Goal: Transaction & Acquisition: Purchase product/service

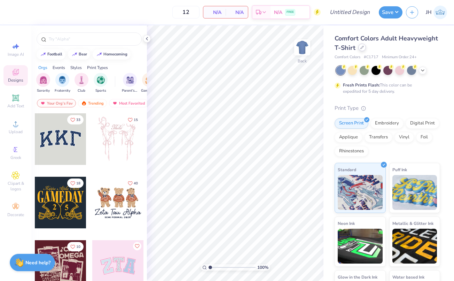
click at [364, 49] on div at bounding box center [363, 48] width 8 height 8
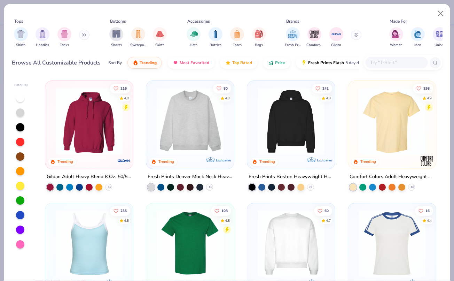
click at [196, 140] on img at bounding box center [190, 121] width 74 height 67
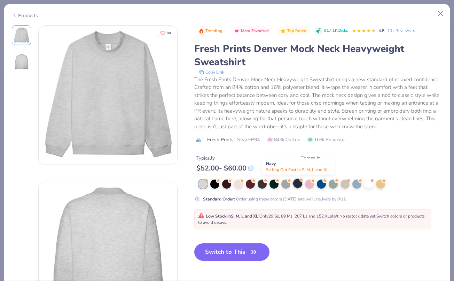
click at [297, 184] on div at bounding box center [297, 183] width 9 height 9
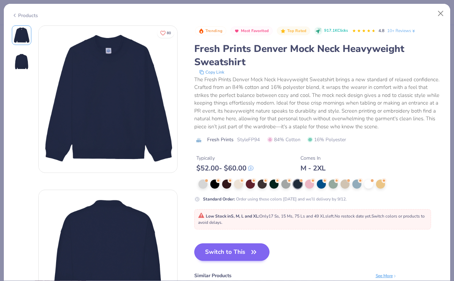
click at [230, 250] on button "Switch to This" at bounding box center [232, 251] width 76 height 17
type input "50"
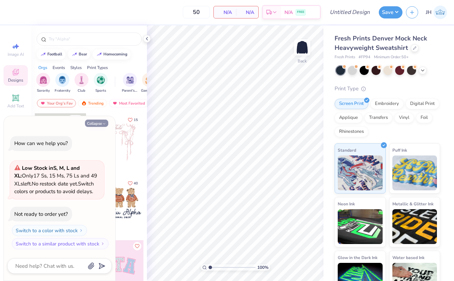
click at [100, 125] on button "Collapse" at bounding box center [96, 123] width 23 height 7
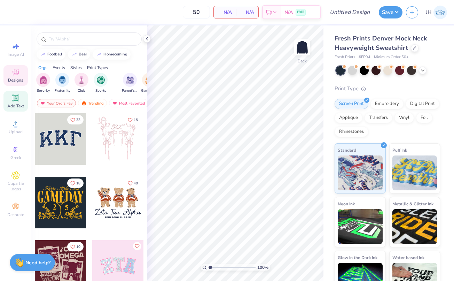
click at [13, 98] on icon at bounding box center [15, 97] width 7 height 7
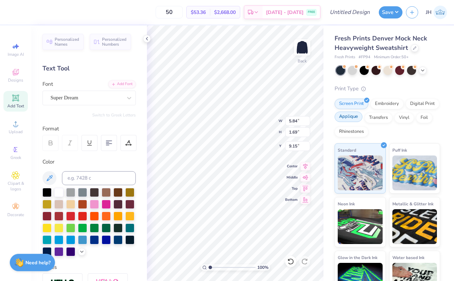
click at [346, 114] on div "Applique" at bounding box center [349, 117] width 28 height 10
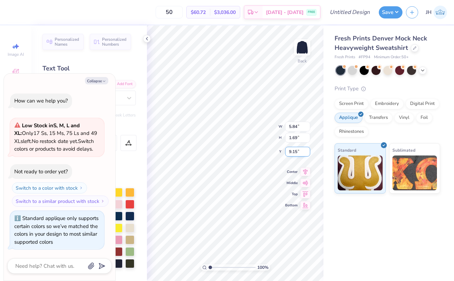
type textarea "x"
type textarea "TEX"
type textarea "x"
type textarea "TE"
type textarea "x"
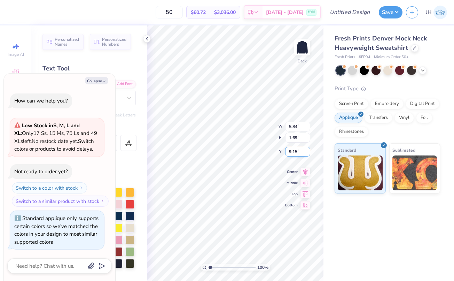
type textarea "T"
type textarea "x"
type textarea "D"
type textarea "x"
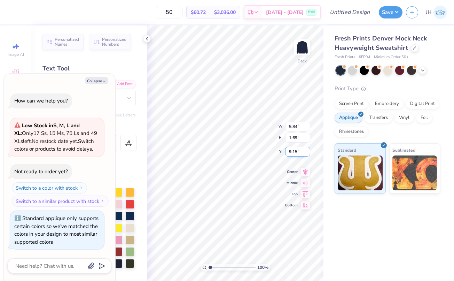
type textarea "DE"
type textarea "x"
type textarea "DEE"
type textarea "x"
type textarea "DEE"
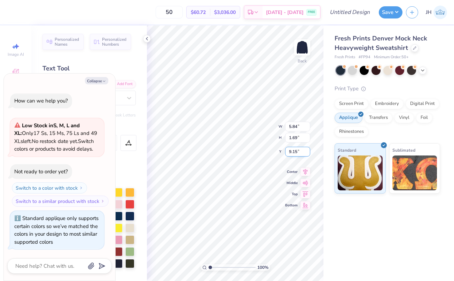
type textarea "x"
type textarea "DEE Z"
type textarea "x"
type textarea "DEE ZE"
type textarea "x"
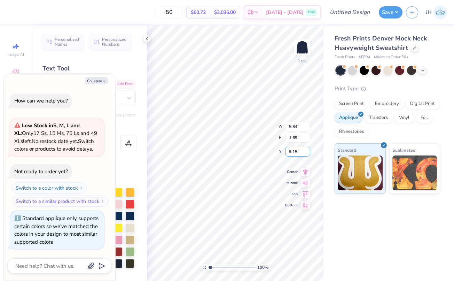
type textarea "DEE ZEE"
click at [99, 77] on div "Collapse How can we help you? Low Stock in S, M, L and XL : Only 17 Ss, 15 Ms, …" at bounding box center [60, 177] width 112 height 207
type textarea "x"
type input "8.78"
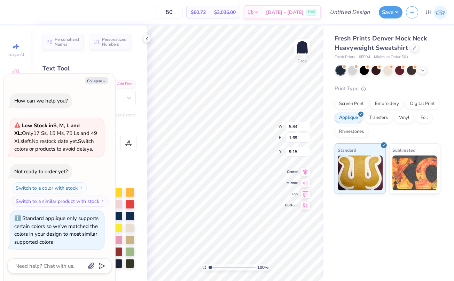
type input "1.70"
click at [98, 83] on button "Collapse" at bounding box center [96, 80] width 23 height 7
type textarea "x"
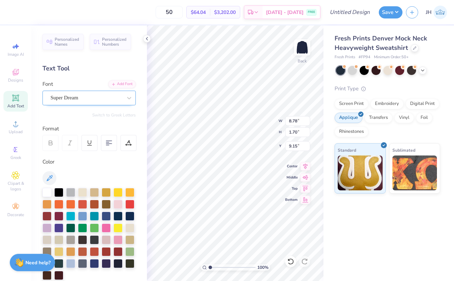
click at [78, 101] on span "Super Dream" at bounding box center [65, 98] width 28 height 8
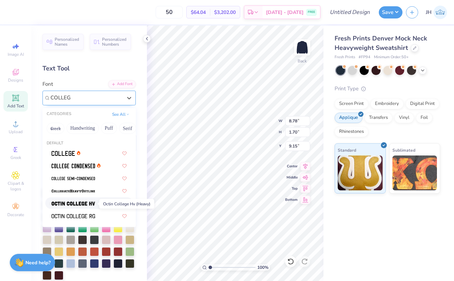
click at [81, 205] on img at bounding box center [74, 203] width 44 height 5
type input "COLLEG"
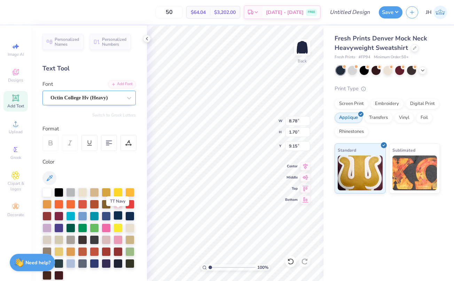
click at [118, 216] on div at bounding box center [118, 215] width 9 height 9
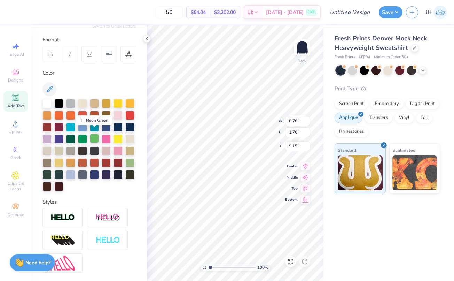
scroll to position [93, 0]
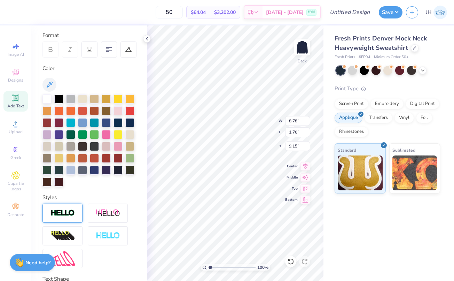
click at [64, 206] on div at bounding box center [63, 213] width 40 height 19
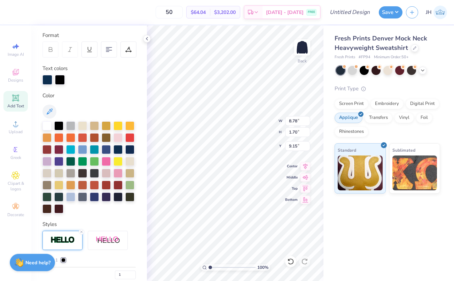
click at [60, 78] on div at bounding box center [60, 80] width 10 height 10
click at [46, 125] on div at bounding box center [47, 125] width 9 height 9
click at [60, 78] on div at bounding box center [60, 80] width 10 height 10
click at [108, 161] on div at bounding box center [106, 160] width 9 height 9
click at [118, 149] on div at bounding box center [118, 148] width 9 height 9
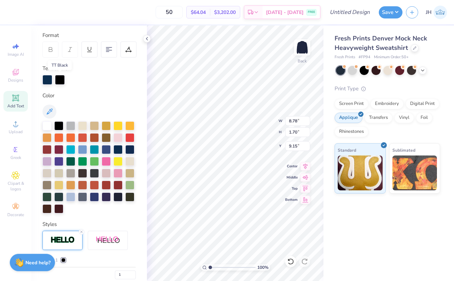
click at [60, 76] on div at bounding box center [60, 80] width 10 height 10
click at [63, 78] on div at bounding box center [60, 80] width 10 height 10
click at [47, 125] on div at bounding box center [47, 125] width 9 height 9
click at [133, 272] on input "2" at bounding box center [125, 274] width 21 height 9
click at [133, 272] on input "3" at bounding box center [125, 274] width 21 height 9
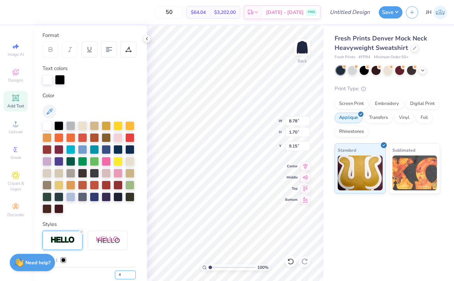
click at [133, 272] on input "4" at bounding box center [125, 274] width 21 height 9
click at [133, 272] on input "5" at bounding box center [125, 274] width 21 height 9
click at [133, 272] on input "6" at bounding box center [125, 274] width 21 height 9
type input "7"
click at [132, 272] on input "7" at bounding box center [125, 274] width 21 height 9
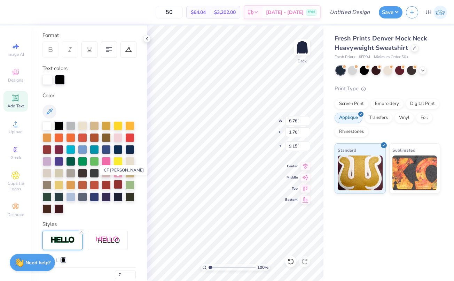
type input "7"
click at [121, 186] on div at bounding box center [118, 184] width 9 height 9
click at [119, 147] on div at bounding box center [118, 148] width 9 height 9
click at [61, 75] on div at bounding box center [60, 80] width 10 height 10
click at [49, 124] on div at bounding box center [47, 125] width 9 height 9
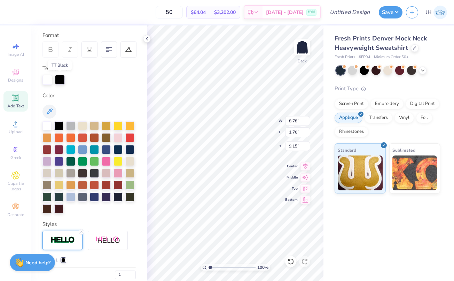
click at [64, 75] on div at bounding box center [60, 80] width 10 height 10
click at [62, 77] on div at bounding box center [60, 80] width 10 height 10
type textarea "D"
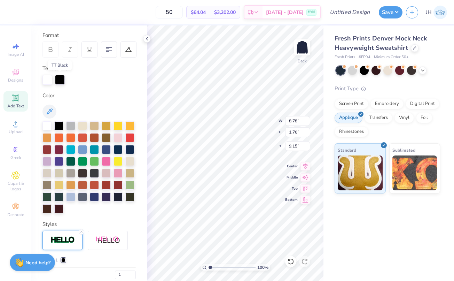
click at [59, 79] on div at bounding box center [60, 80] width 10 height 10
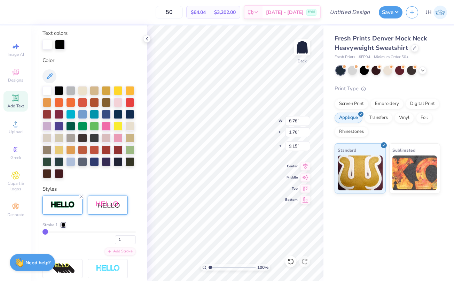
scroll to position [130, 0]
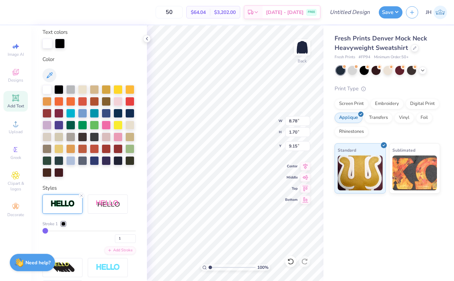
click at [64, 222] on div at bounding box center [63, 224] width 4 height 4
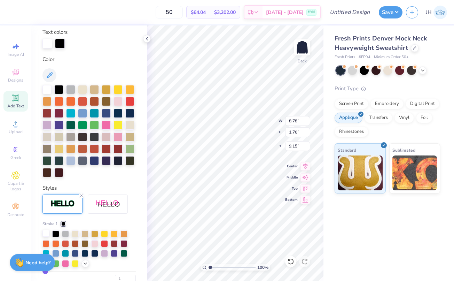
click at [46, 233] on div at bounding box center [46, 233] width 7 height 7
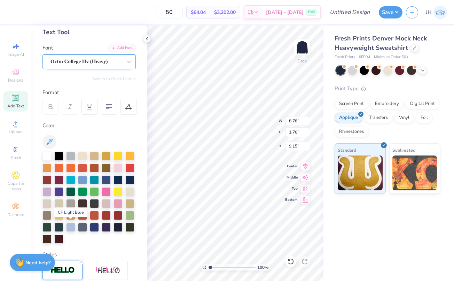
scroll to position [32, 0]
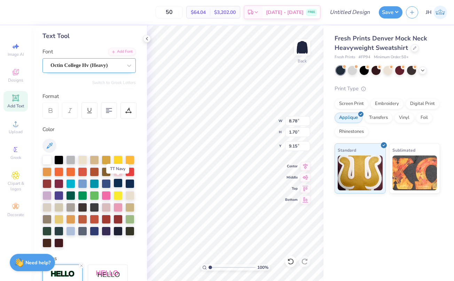
click at [116, 185] on div at bounding box center [118, 182] width 9 height 9
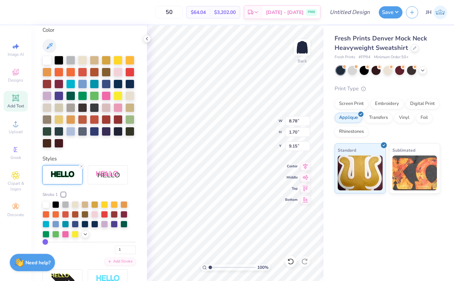
scroll to position [170, 0]
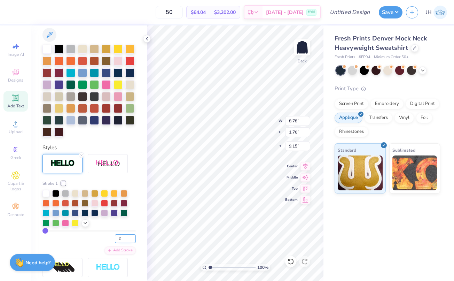
click at [134, 235] on input "2" at bounding box center [125, 238] width 21 height 9
click at [134, 235] on input "3" at bounding box center [125, 238] width 21 height 9
type input "4"
click at [134, 235] on input "4" at bounding box center [125, 238] width 21 height 9
type input "4"
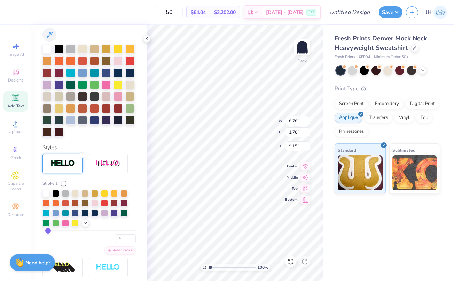
scroll to position [0, 1]
type textarea "DEEZEE"
click at [307, 166] on icon at bounding box center [306, 165] width 10 height 8
type input "7.85"
type input "1.82"
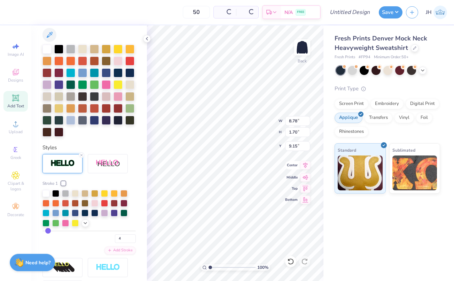
type input "9.09"
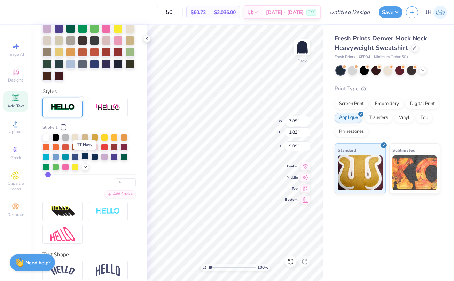
scroll to position [230, 0]
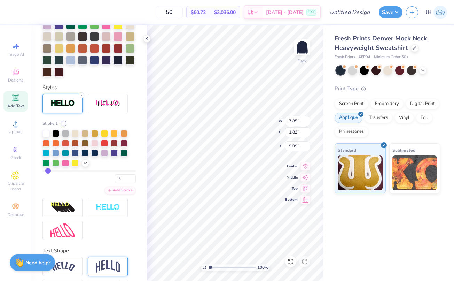
click at [113, 263] on img at bounding box center [108, 266] width 24 height 13
type input "3.42"
type input "8.29"
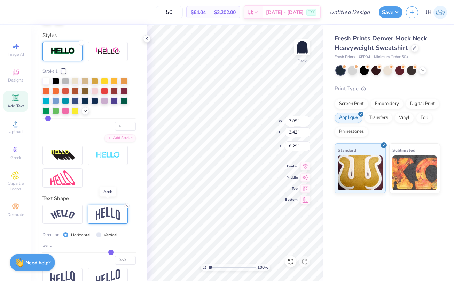
scroll to position [289, 0]
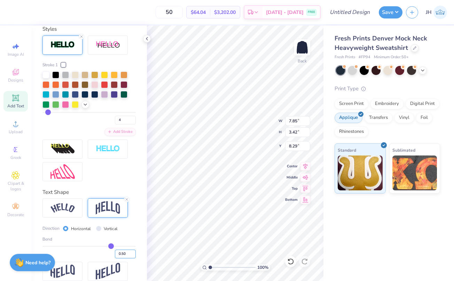
click at [128, 253] on input "0.50" at bounding box center [125, 254] width 21 height 9
type input "0.25"
type input "2.59"
type input "8.71"
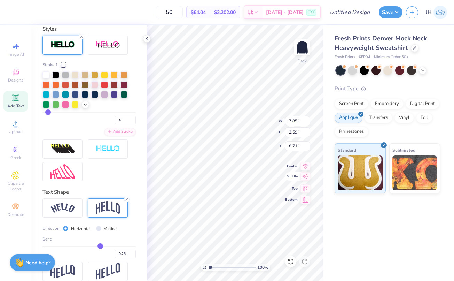
type input "11.97"
type input "3.94"
click at [309, 164] on icon at bounding box center [306, 165] width 10 height 8
click at [305, 190] on icon at bounding box center [306, 187] width 10 height 8
type input "1.97"
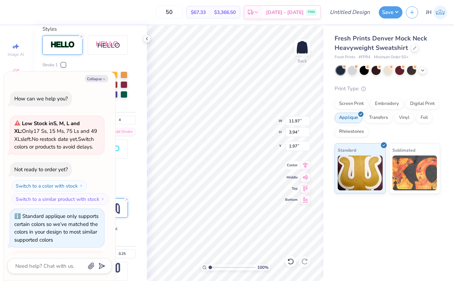
scroll to position [54, 0]
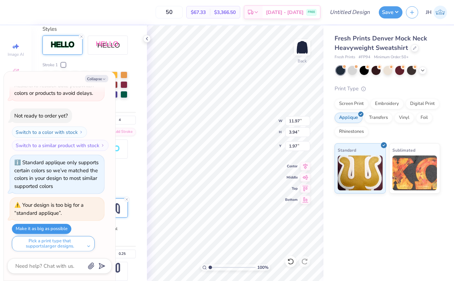
click at [60, 227] on button "Make it as big as possible" at bounding box center [42, 229] width 60 height 10
type textarea "x"
type input "12.00"
type input "3.95"
click at [308, 165] on icon at bounding box center [306, 165] width 10 height 8
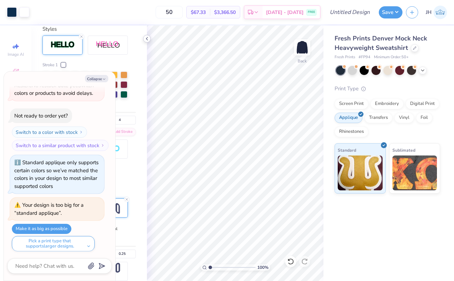
click at [147, 37] on icon at bounding box center [147, 39] width 6 height 6
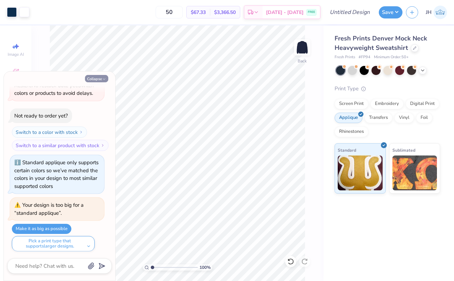
click at [99, 75] on button "Collapse" at bounding box center [96, 78] width 23 height 7
type textarea "x"
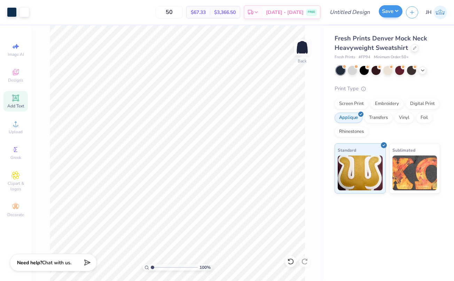
click at [392, 13] on button "Save" at bounding box center [391, 11] width 24 height 12
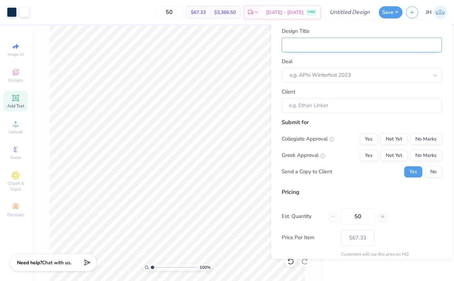
click at [370, 46] on input "Design Title" at bounding box center [362, 44] width 160 height 15
type input "P"
type input "PA"
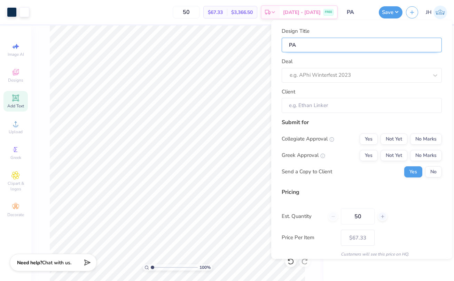
type input "PAR"
type input "PARK"
type input "PARKE"
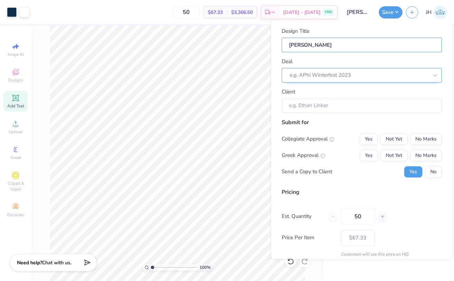
type input "PARKE"
click at [360, 78] on div at bounding box center [352, 74] width 125 height 9
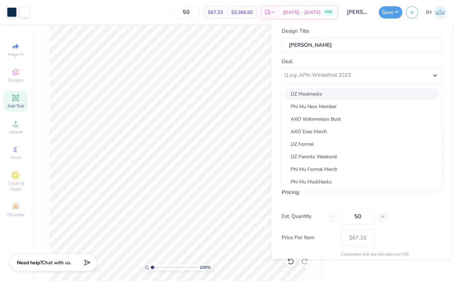
click at [321, 92] on div "DZ Mocknecks" at bounding box center [362, 94] width 155 height 12
type input "Grace Dougherty"
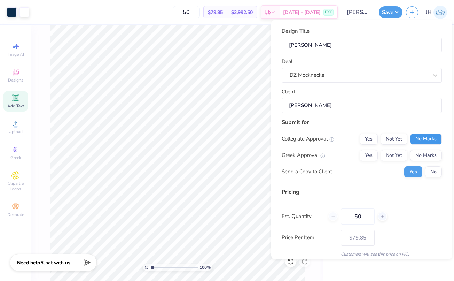
click at [428, 138] on button "No Marks" at bounding box center [427, 138] width 32 height 11
click at [364, 156] on button "Yes" at bounding box center [369, 155] width 18 height 11
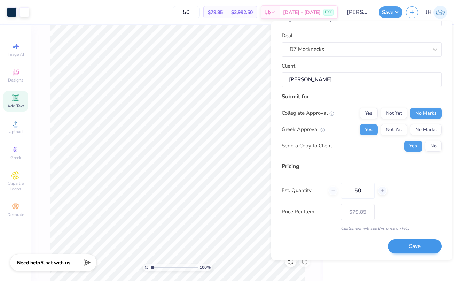
scroll to position [26, 0]
click at [413, 245] on button "Save" at bounding box center [415, 247] width 54 height 14
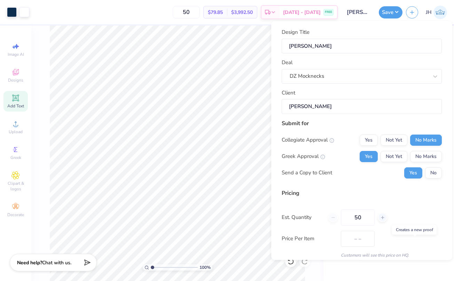
type input "$67.33"
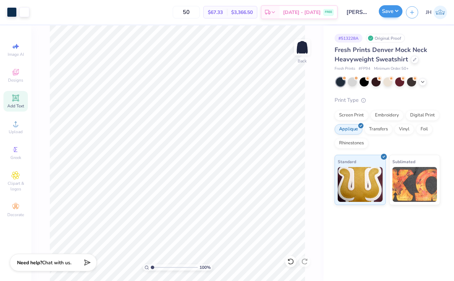
click at [394, 15] on button "Save" at bounding box center [391, 11] width 24 height 12
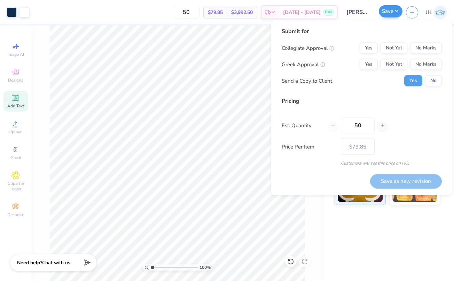
type input "$79.85"
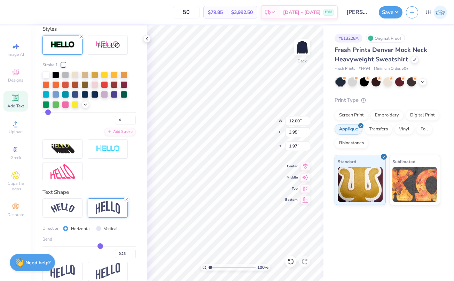
scroll to position [0, 0]
type textarea "DELTA ZETA"
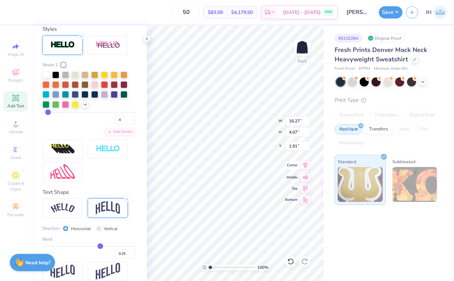
click at [307, 165] on icon at bounding box center [306, 165] width 5 height 6
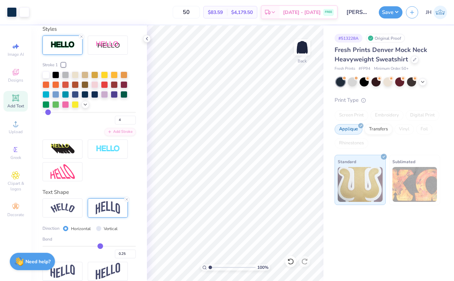
click at [34, 265] on strong "Need help?" at bounding box center [37, 261] width 25 height 7
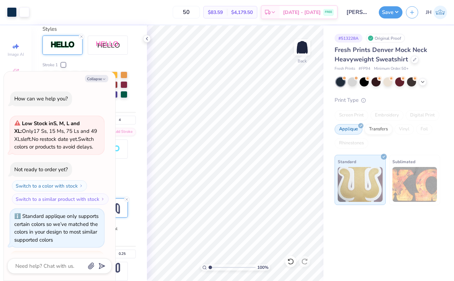
scroll to position [54, 0]
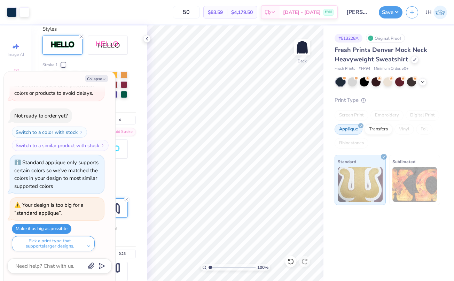
click at [46, 227] on button "Make it as big as possible" at bounding box center [42, 229] width 60 height 10
click at [62, 228] on button "Make it as big as possible" at bounding box center [42, 229] width 60 height 10
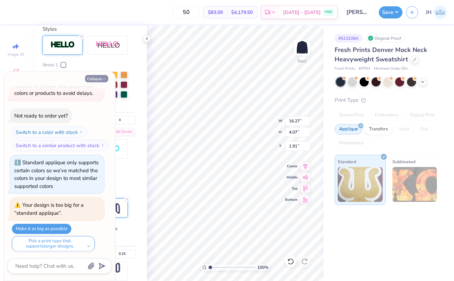
click at [105, 78] on icon "button" at bounding box center [104, 79] width 4 height 4
type textarea "x"
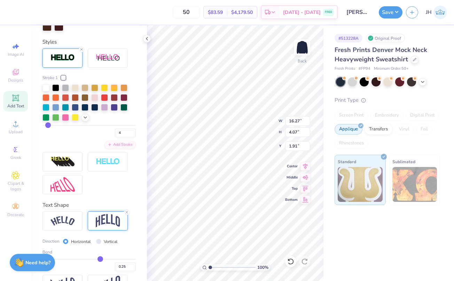
scroll to position [274, 0]
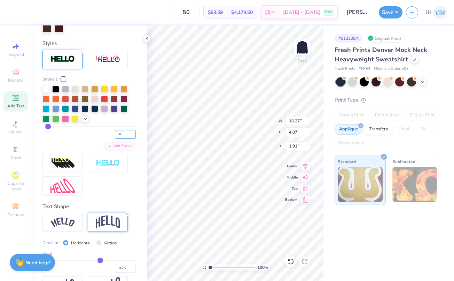
type input "3"
click at [133, 135] on input "3" at bounding box center [125, 134] width 21 height 9
type input "3"
type input "16.22"
type input "4.03"
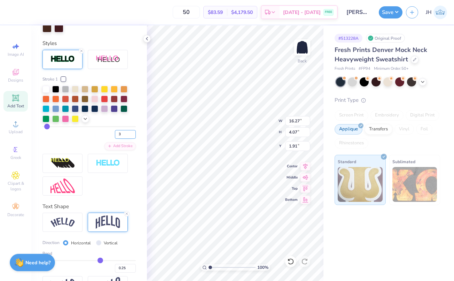
type input "1.93"
click at [307, 164] on icon at bounding box center [306, 165] width 5 height 6
click at [391, 13] on button "Save" at bounding box center [391, 11] width 24 height 12
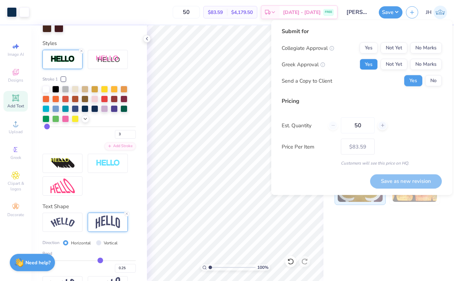
click at [373, 64] on button "Yes" at bounding box center [369, 64] width 18 height 11
click at [426, 50] on button "No Marks" at bounding box center [427, 48] width 32 height 11
type input "1.89"
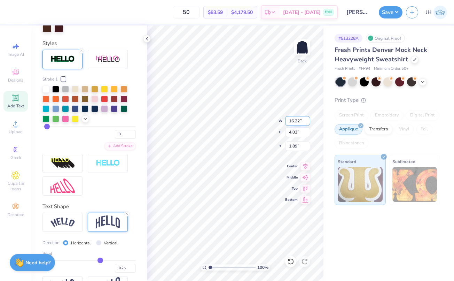
click at [293, 121] on input "16.22" at bounding box center [297, 121] width 25 height 10
click at [302, 121] on input "16.22" at bounding box center [297, 121] width 25 height 10
type input "12"
click at [301, 121] on input "16.22" at bounding box center [297, 121] width 25 height 10
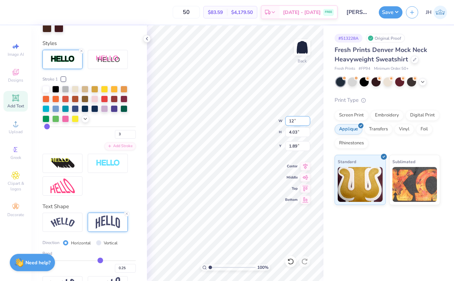
type input "12.00"
type input "2.98"
type input "2.42"
click at [307, 167] on icon at bounding box center [306, 165] width 10 height 8
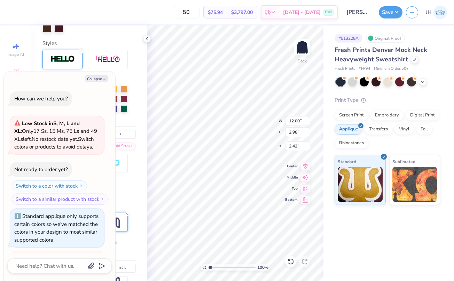
scroll to position [111, 0]
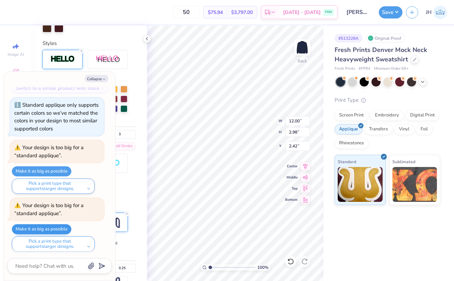
click at [53, 228] on button "Make it as big as possible" at bounding box center [42, 229] width 60 height 10
click at [58, 225] on button "Make it as big as possible" at bounding box center [42, 229] width 60 height 10
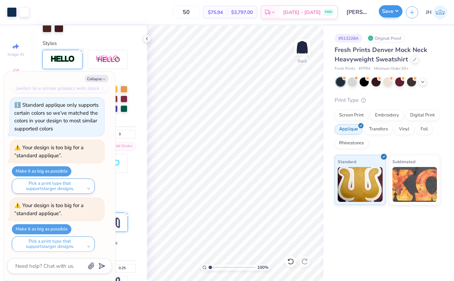
click at [392, 10] on button "Save" at bounding box center [391, 11] width 24 height 12
type textarea "x"
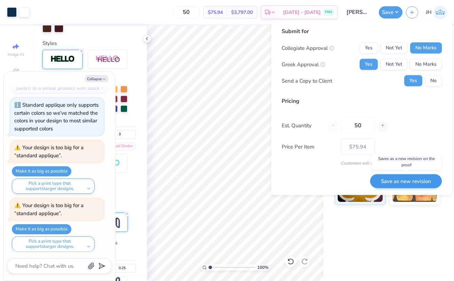
click at [403, 186] on button "Save as new revision" at bounding box center [406, 181] width 72 height 14
type input "$75.94"
click at [148, 39] on icon at bounding box center [147, 39] width 6 height 6
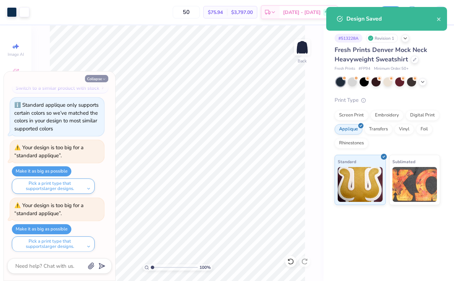
click at [93, 82] on button "Collapse" at bounding box center [96, 78] width 23 height 7
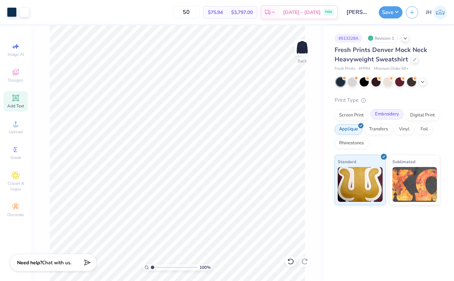
click at [396, 113] on div "Embroidery" at bounding box center [387, 114] width 33 height 10
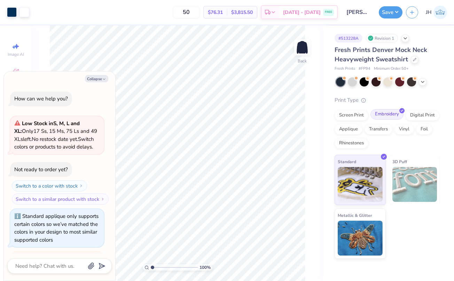
scroll to position [153, 0]
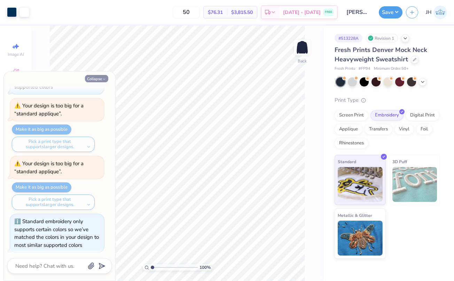
click at [98, 80] on button "Collapse" at bounding box center [96, 78] width 23 height 7
type textarea "x"
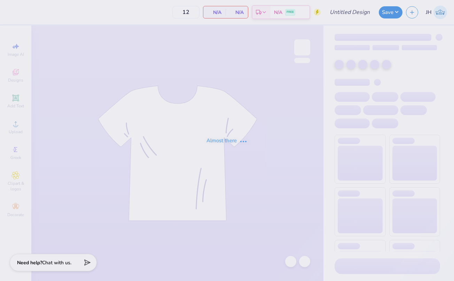
type input "VBC Team Sweatshirt Idea"
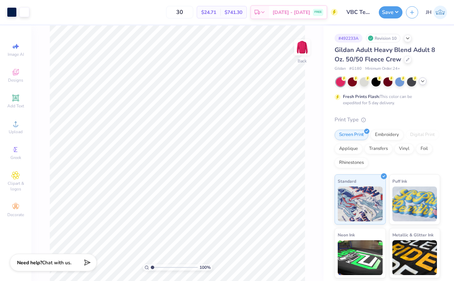
click at [423, 83] on icon at bounding box center [423, 81] width 6 height 6
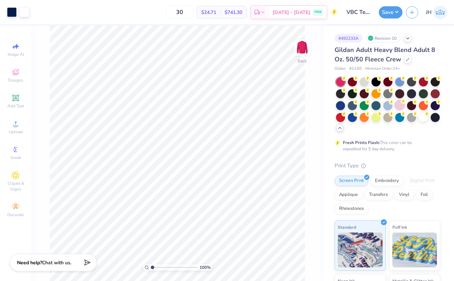
click at [399, 105] on div at bounding box center [400, 104] width 9 height 9
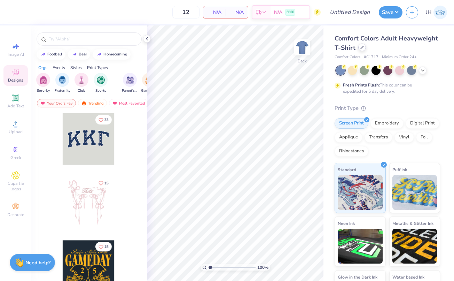
click at [361, 49] on icon at bounding box center [362, 47] width 3 height 3
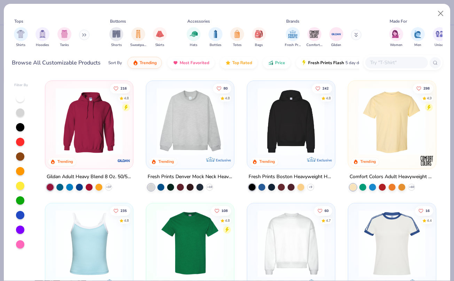
click at [84, 35] on icon at bounding box center [84, 34] width 4 height 3
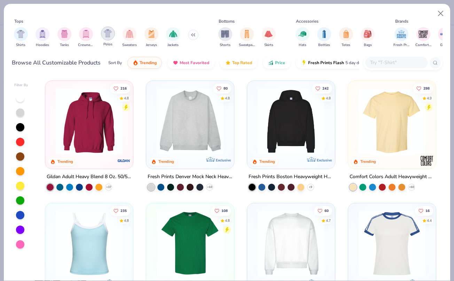
click at [108, 34] on img "filter for Polos" at bounding box center [108, 33] width 8 height 8
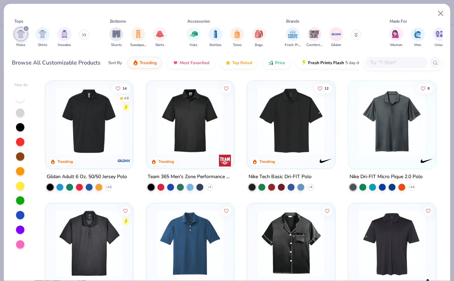
click at [443, 181] on div "Filter By 14 4.8 Trending Gildan Adult 6 Oz. 50/50 Jersey Polo + 13 Trending Te…" at bounding box center [227, 177] width 447 height 205
click at [444, 270] on div "Filter By 14 4.8 Trending Gildan Adult 6 Oz. 50/50 Jersey Polo + 13 Trending Te…" at bounding box center [227, 177] width 447 height 205
drag, startPoint x: 446, startPoint y: 163, endPoint x: 438, endPoint y: 219, distance: 55.9
click at [438, 219] on div "Filter By 14 4.8 Trending Gildan Adult 6 Oz. 50/50 Jersey Polo + 13 Trending Te…" at bounding box center [227, 177] width 447 height 205
click at [438, 219] on div "14 4.8 Trending Gildan Adult 6 Oz. 50/50 Jersey Polo + 13 Trending Team 365 Men…" at bounding box center [241, 179] width 404 height 204
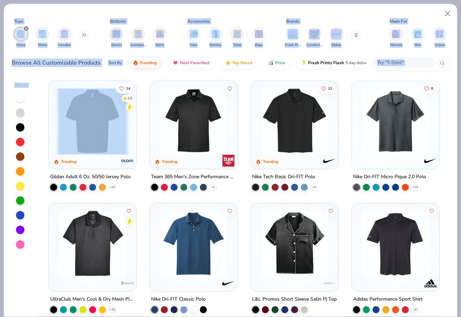
drag, startPoint x: 458, startPoint y: 299, endPoint x: 456, endPoint y: 317, distance: 17.8
click at [454, 281] on html "12 N/A Per Item N/A Total Est. Delivery N/A FREE Design Title Save JH Image AI …" at bounding box center [230, 158] width 461 height 317
click at [448, 281] on div "14 4.8 Trending Gildan Adult 6 Oz. 50/50 Jersey Polo + 13 Trending Team 365 Men…" at bounding box center [244, 196] width 411 height 239
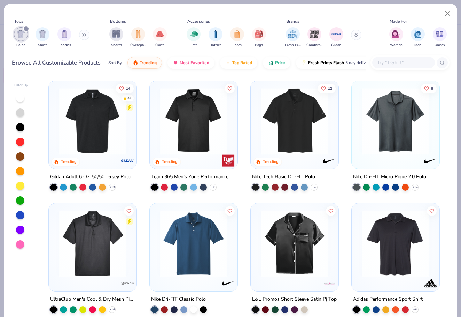
drag, startPoint x: 447, startPoint y: 103, endPoint x: 453, endPoint y: 141, distance: 38.7
click at [453, 141] on div "Filter By 14 4.8 Trending Gildan Adult 6 Oz. 50/50 Jersey Polo + 13 Trending Te…" at bounding box center [231, 195] width 454 height 241
click at [449, 132] on div "14 4.8 Trending Gildan Adult 6 Oz. 50/50 Jersey Polo + 13 Trending Team 365 Men…" at bounding box center [244, 196] width 411 height 239
click at [446, 133] on div "14 4.8 Trending Gildan Adult 6 Oz. 50/50 Jersey Polo + 13 Trending Team 365 Men…" at bounding box center [244, 196] width 411 height 239
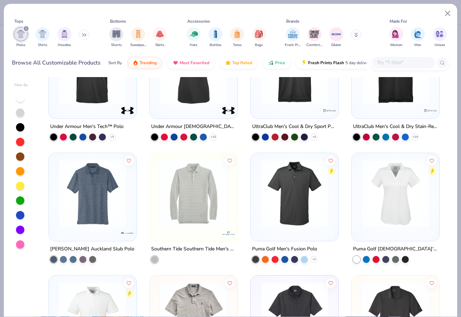
scroll to position [1395, 0]
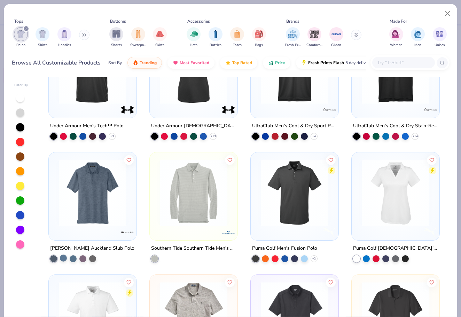
click at [63, 259] on div at bounding box center [63, 257] width 7 height 7
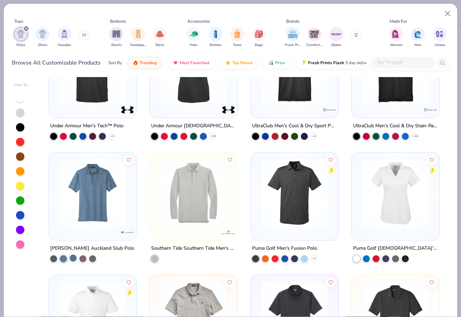
click at [74, 259] on div at bounding box center [73, 257] width 7 height 7
click at [83, 258] on div at bounding box center [82, 257] width 7 height 7
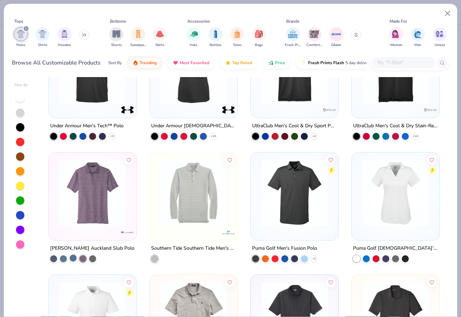
click at [73, 256] on div at bounding box center [73, 257] width 7 height 7
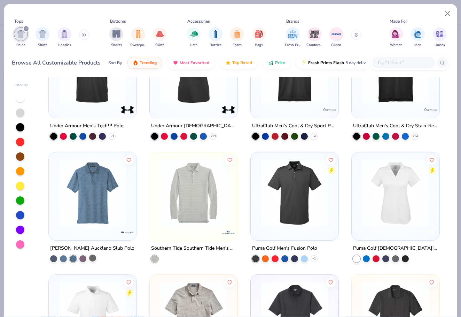
click at [93, 258] on div at bounding box center [92, 257] width 7 height 7
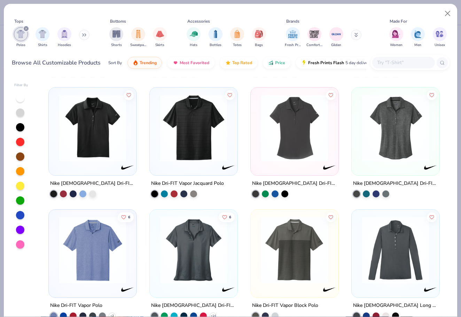
scroll to position [1706, 0]
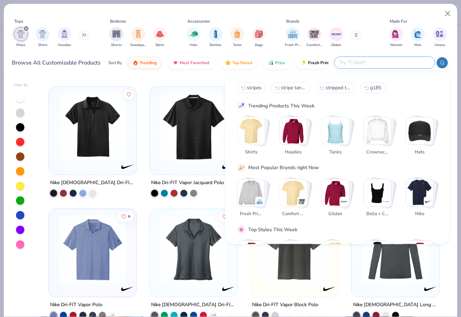
click at [399, 60] on input "text" at bounding box center [384, 63] width 91 height 8
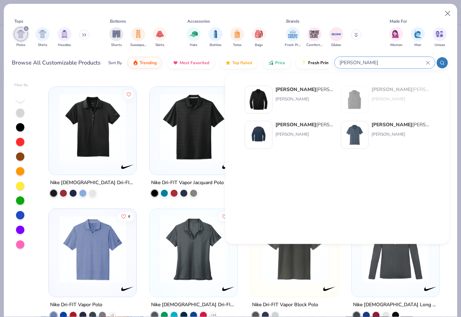
type input "[PERSON_NAME]"
click at [317, 125] on div "Travis Mathew Long Weekend Crew" at bounding box center [305, 124] width 59 height 7
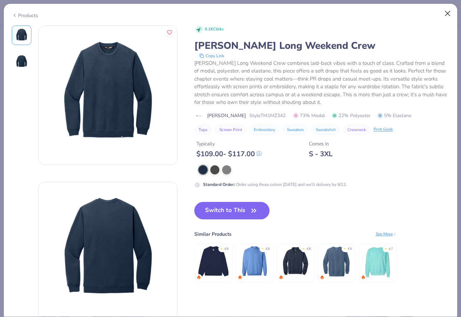
click at [451, 13] on button "Close" at bounding box center [448, 13] width 13 height 13
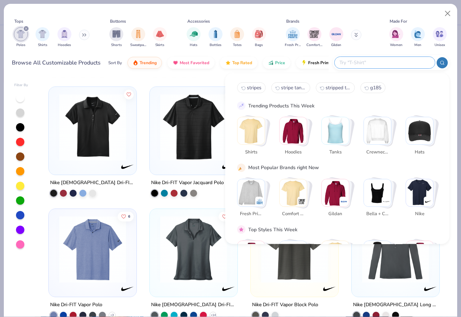
click at [408, 66] on input "text" at bounding box center [384, 63] width 91 height 8
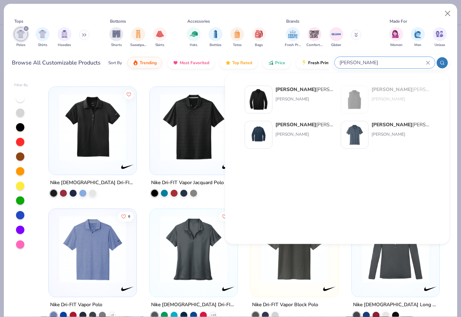
type input "[PERSON_NAME]"
click at [311, 90] on div "Travis Mathew Newport 1/4-Zip Fleece" at bounding box center [305, 89] width 59 height 7
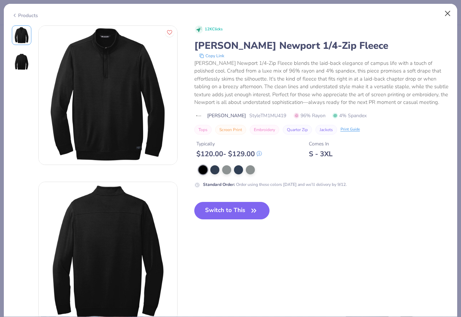
click at [450, 16] on button "Close" at bounding box center [448, 13] width 13 height 13
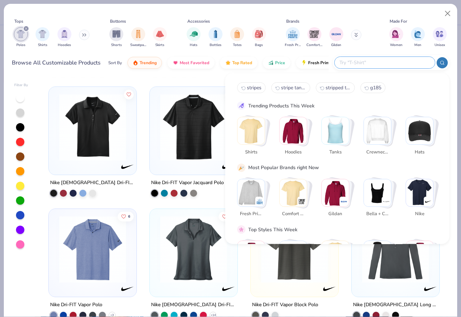
click at [400, 60] on input "text" at bounding box center [384, 63] width 91 height 8
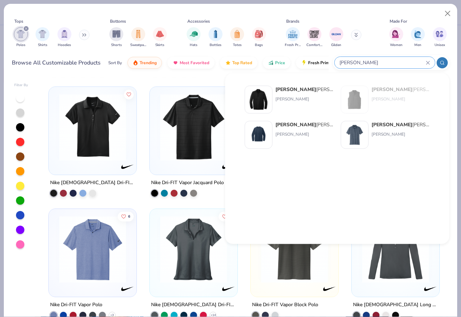
type input "[PERSON_NAME]"
click at [389, 128] on div "Travis Mathew Auckland Slub Polo" at bounding box center [401, 124] width 59 height 7
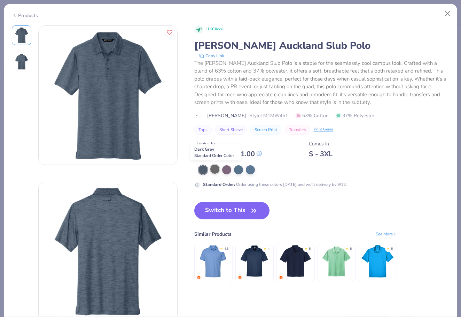
click at [213, 171] on div at bounding box center [215, 168] width 9 height 9
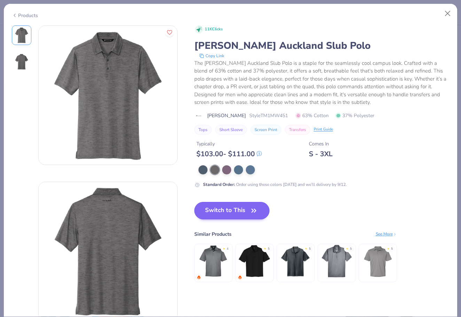
click at [224, 216] on button "Switch to This" at bounding box center [232, 210] width 76 height 17
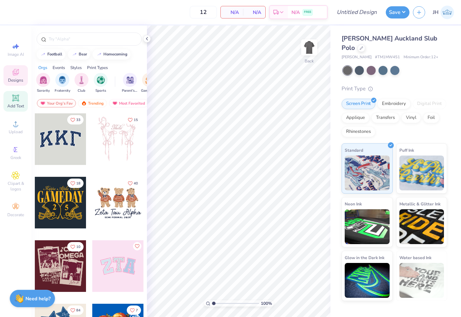
click at [18, 102] on div "Add Text" at bounding box center [15, 101] width 24 height 21
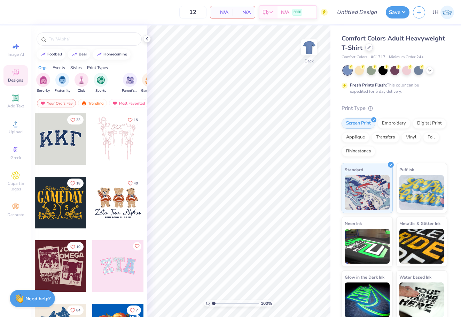
click at [368, 48] on icon at bounding box center [369, 47] width 3 height 3
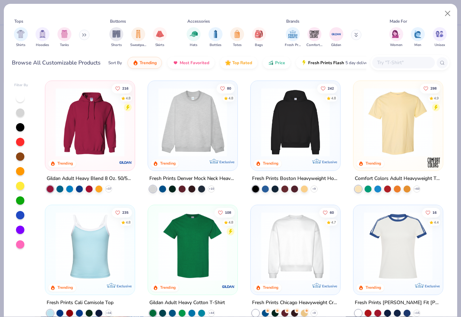
click at [381, 61] on input "text" at bounding box center [404, 63] width 54 height 8
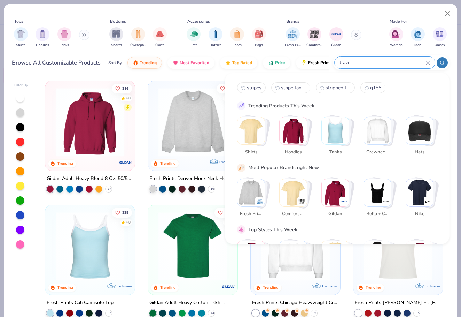
type input "[PERSON_NAME]"
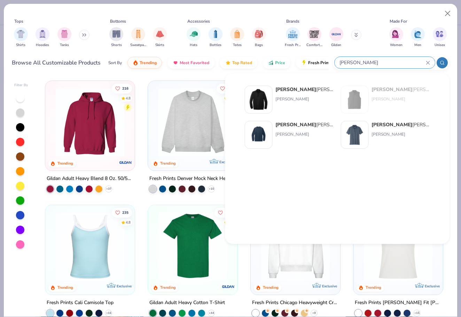
click at [420, 59] on input "[PERSON_NAME]" at bounding box center [382, 63] width 87 height 8
click at [430, 61] on icon at bounding box center [428, 63] width 4 height 4
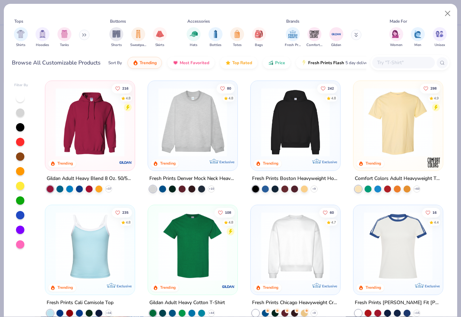
click at [84, 38] on button at bounding box center [84, 35] width 10 height 10
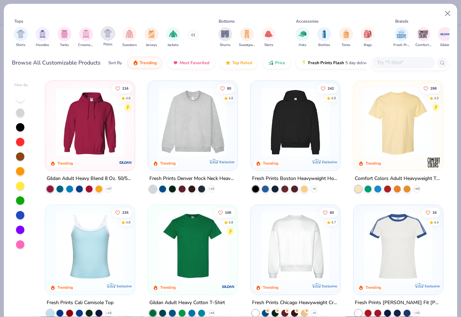
click at [107, 38] on div "filter for Polos" at bounding box center [108, 33] width 14 height 14
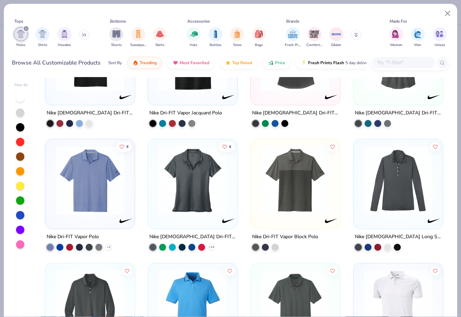
scroll to position [1800, 0]
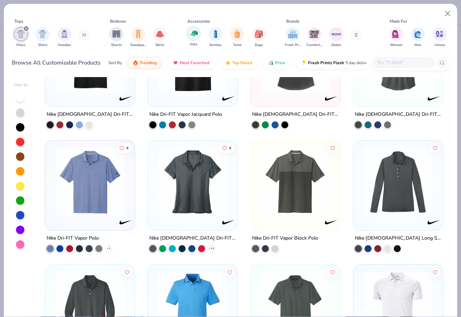
click at [194, 35] on img "filter for Hats" at bounding box center [194, 33] width 8 height 8
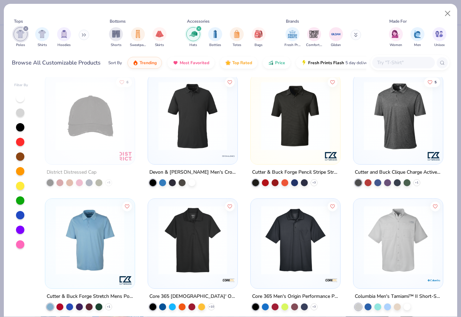
scroll to position [4594, 0]
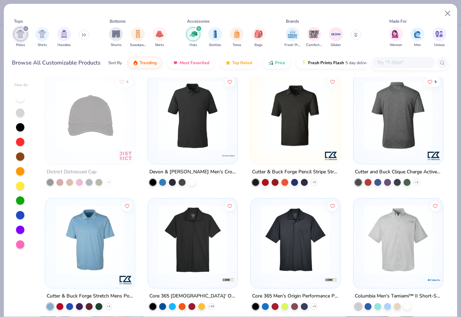
click at [361, 120] on img at bounding box center [323, 115] width 76 height 69
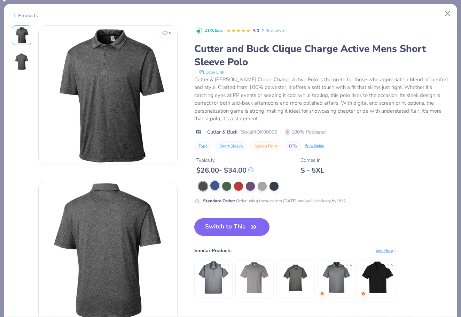
click at [216, 184] on div at bounding box center [215, 185] width 9 height 9
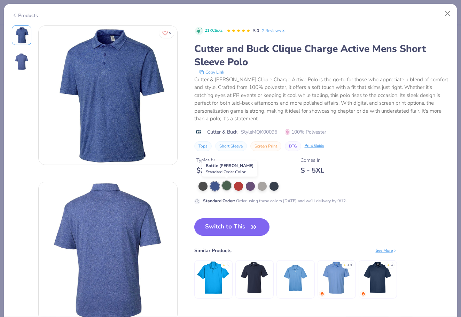
click at [223, 189] on div at bounding box center [226, 185] width 9 height 9
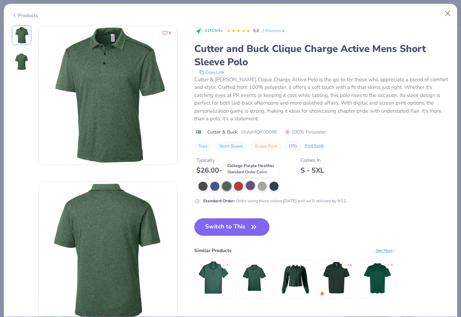
click at [253, 190] on div at bounding box center [250, 185] width 9 height 9
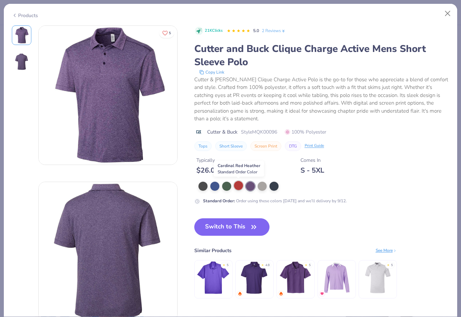
click at [240, 187] on div at bounding box center [238, 185] width 9 height 9
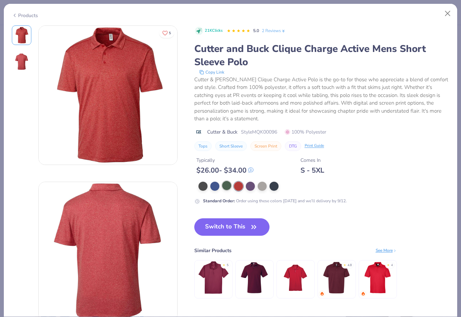
click at [229, 187] on div at bounding box center [226, 185] width 9 height 9
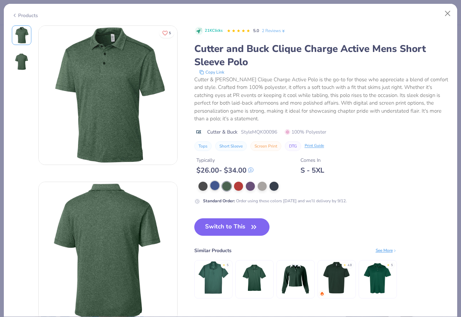
click at [218, 187] on div at bounding box center [215, 185] width 9 height 9
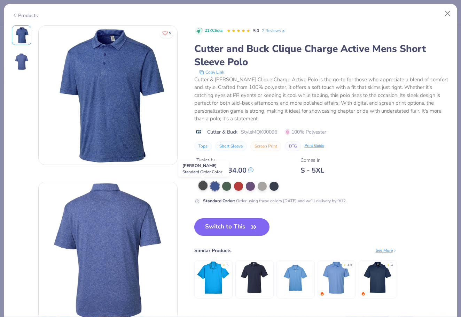
click at [203, 187] on div at bounding box center [203, 185] width 9 height 9
